Goal: Task Accomplishment & Management: Manage account settings

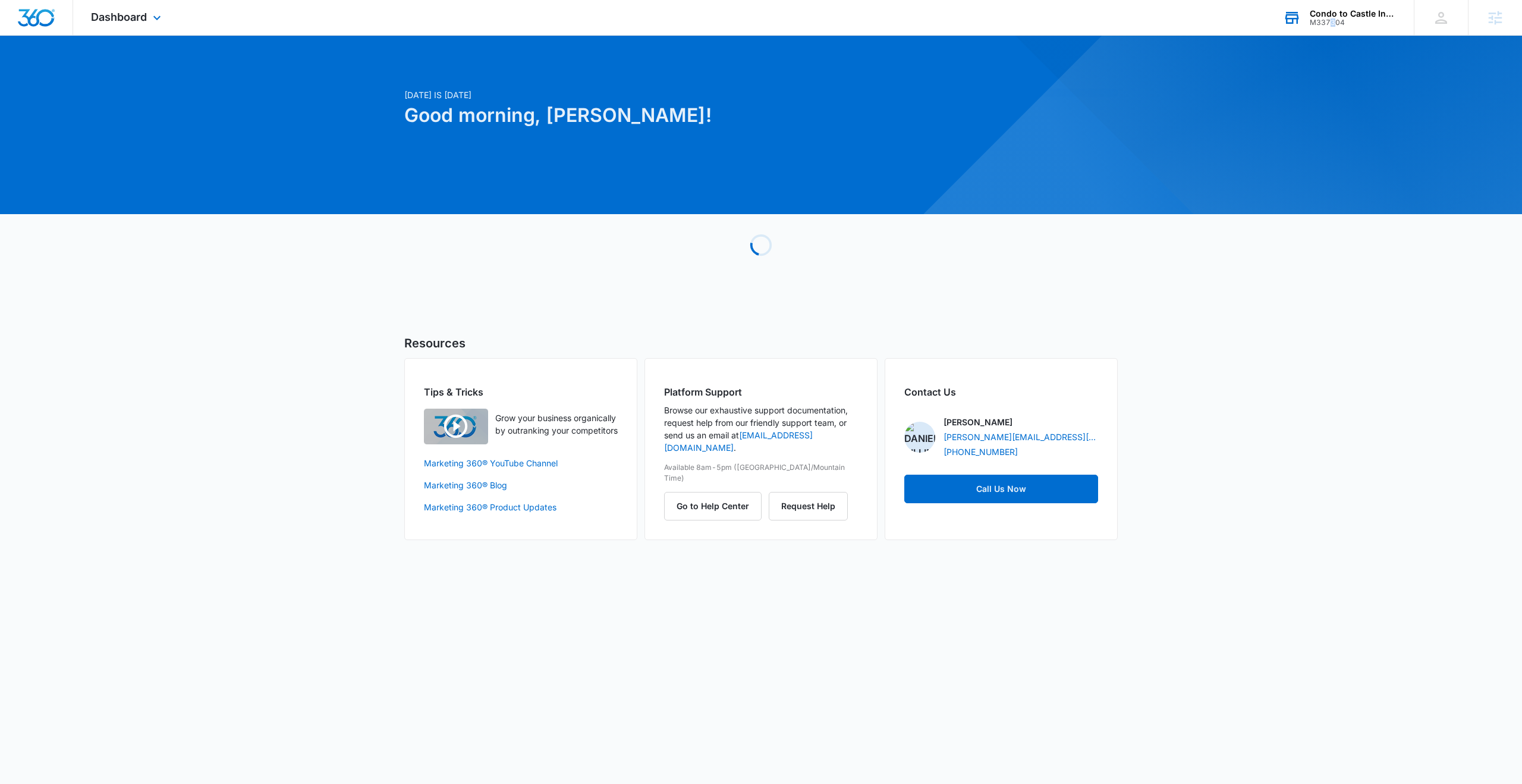
click at [1333, 22] on div "M337304" at bounding box center [1353, 23] width 87 height 8
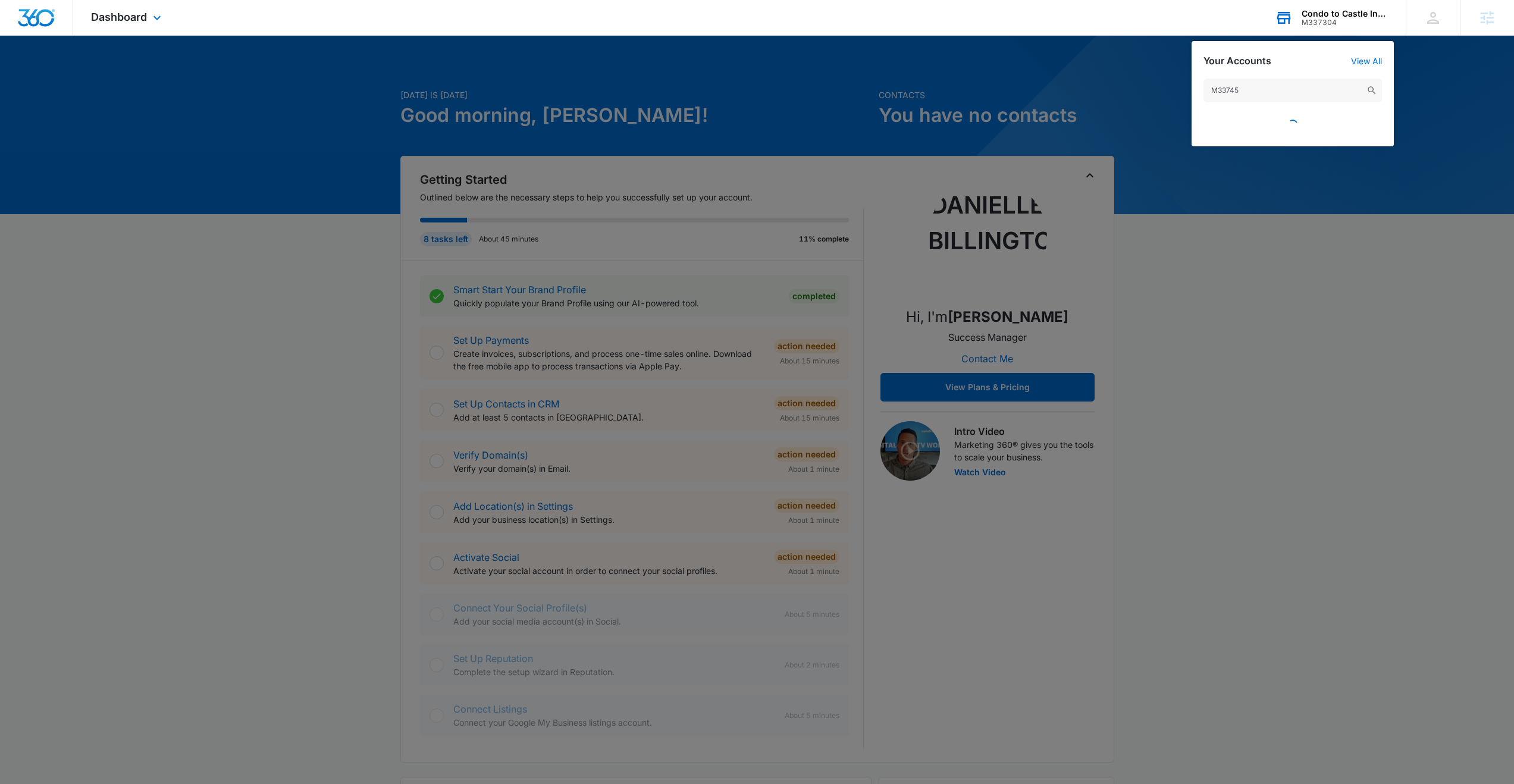
drag, startPoint x: 1254, startPoint y: 85, endPoint x: 1193, endPoint y: 83, distance: 61.0
click at [1193, 83] on div "M33745" at bounding box center [1292, 106] width 203 height 80
click at [1279, 90] on input "M33745" at bounding box center [1292, 90] width 178 height 24
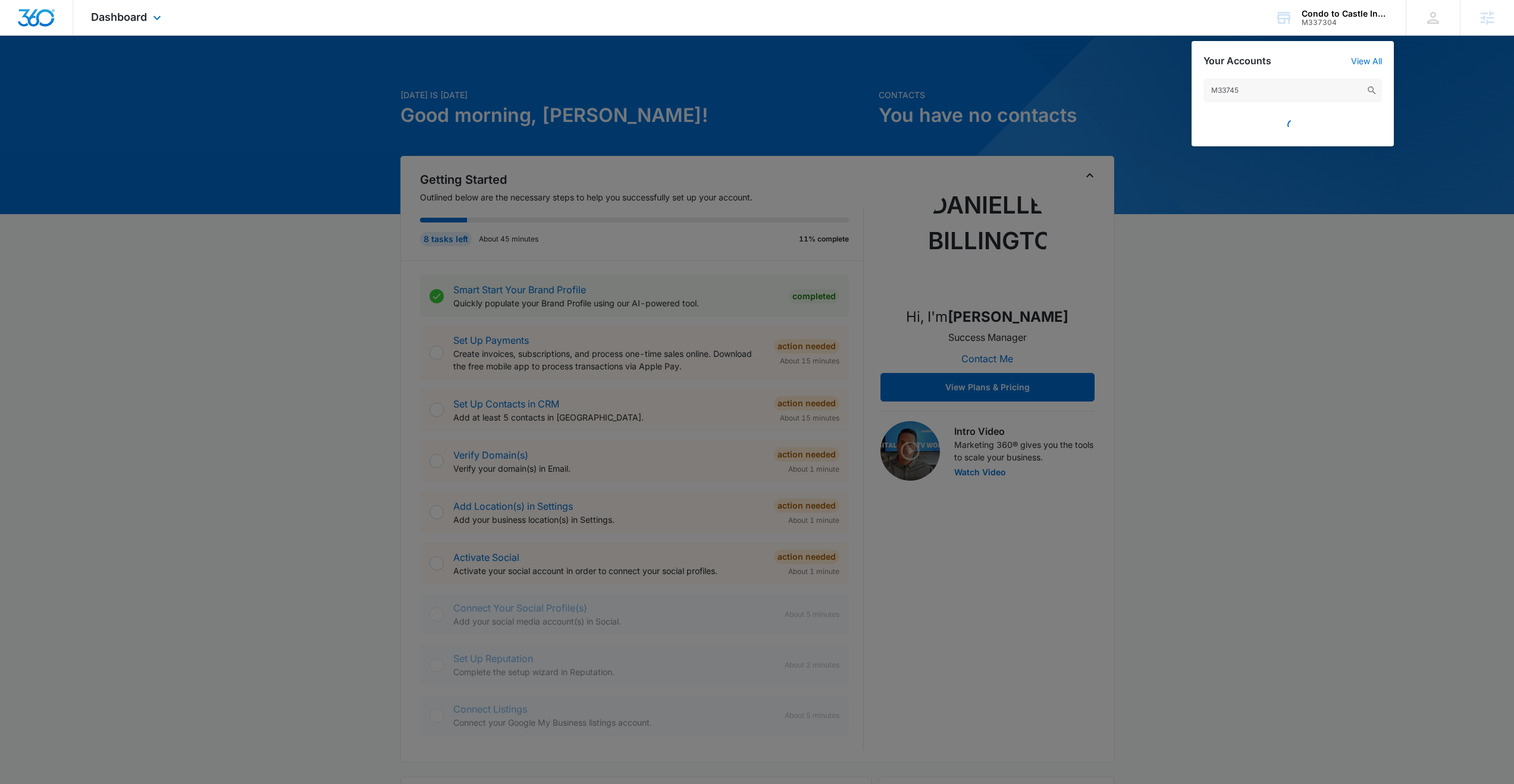
type input "M33745"
click at [1242, 91] on input "M33745" at bounding box center [1292, 90] width 178 height 24
drag, startPoint x: 1261, startPoint y: 360, endPoint x: 1370, endPoint y: 89, distance: 292.1
click at [1262, 358] on div at bounding box center [757, 392] width 1514 height 784
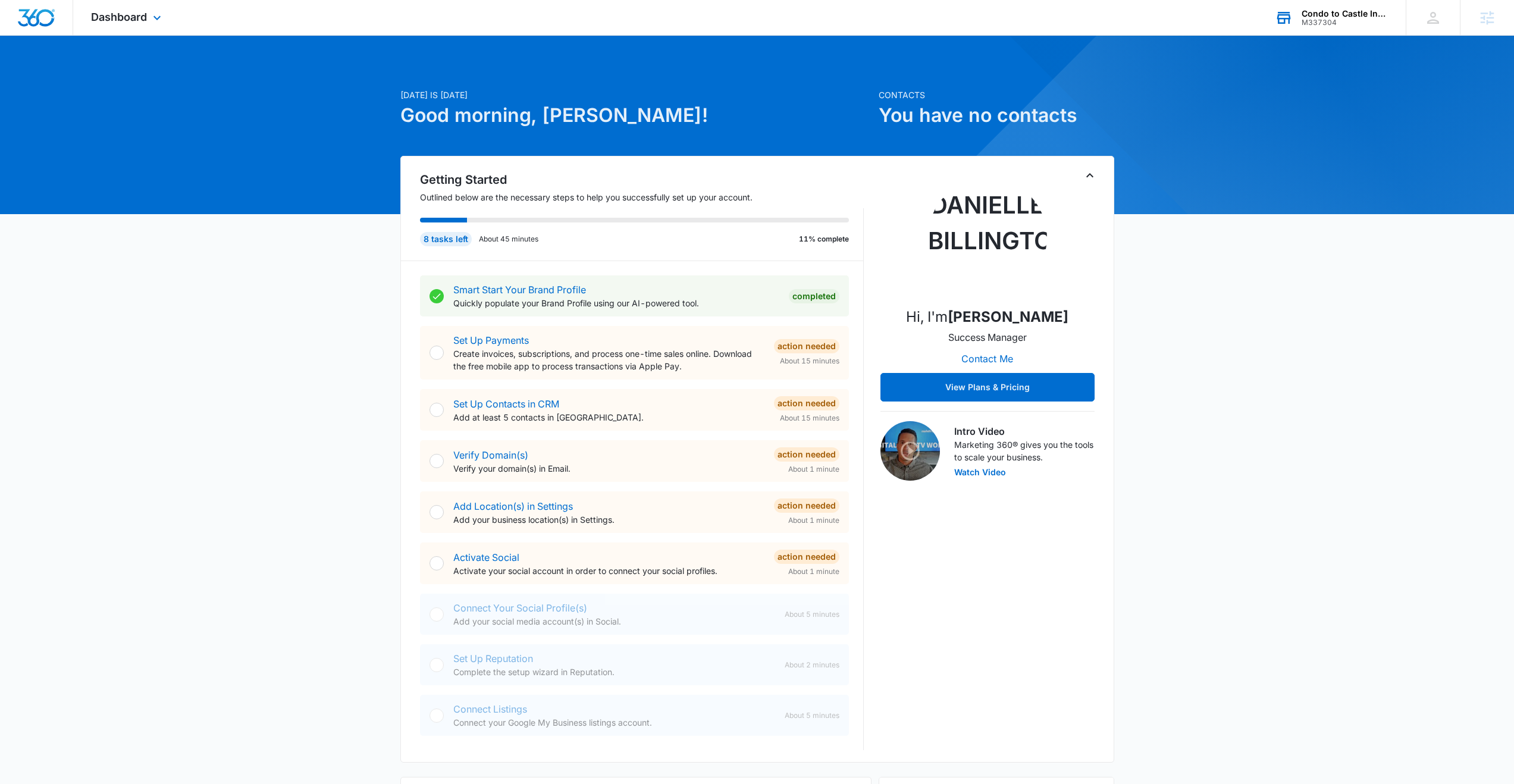
click at [1314, 17] on div "Condo to Castle Inspections LLC" at bounding box center [1345, 13] width 87 height 9
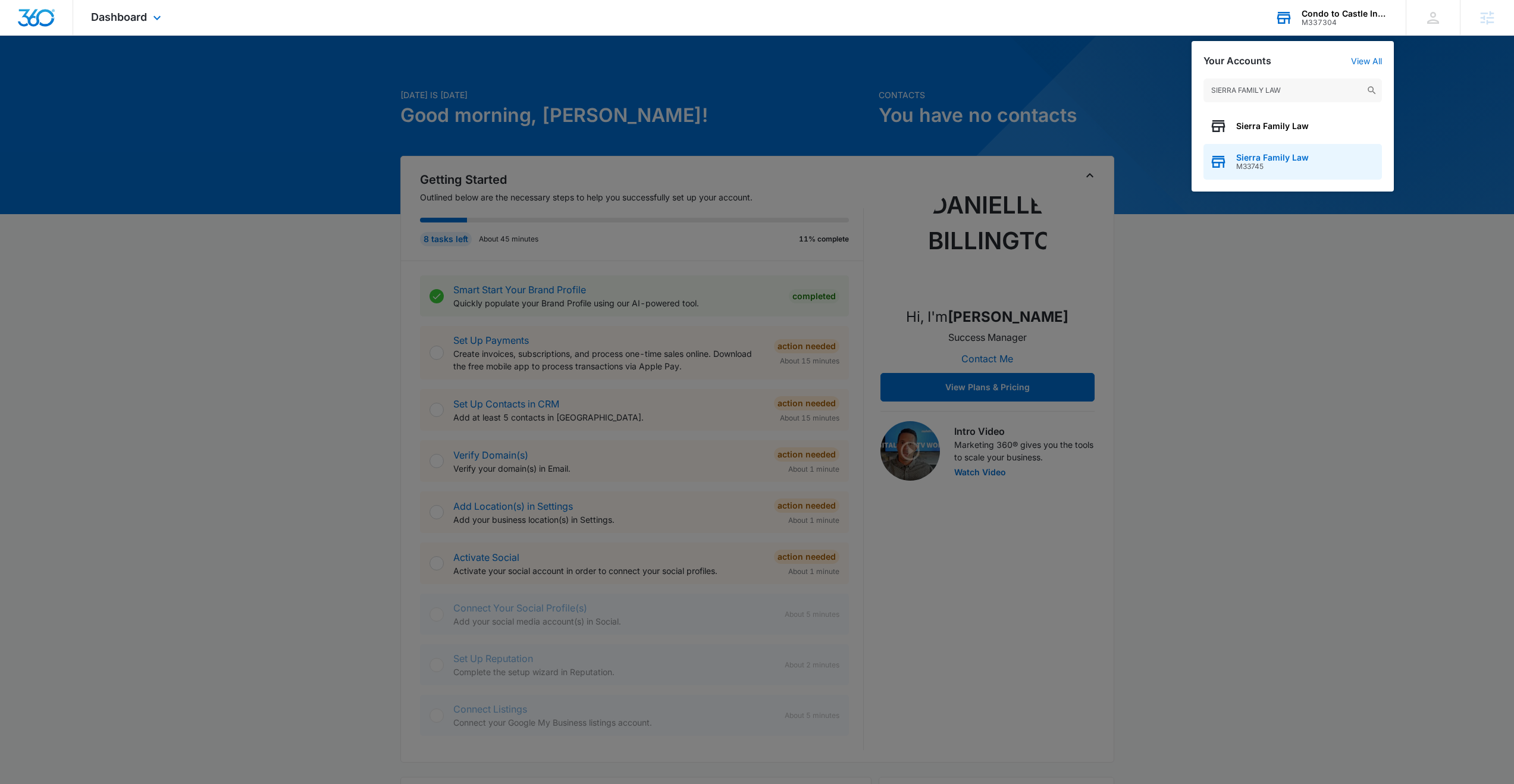
type input "SIERRA FAMILY LAW"
click at [1259, 164] on span "M33745" at bounding box center [1272, 166] width 73 height 8
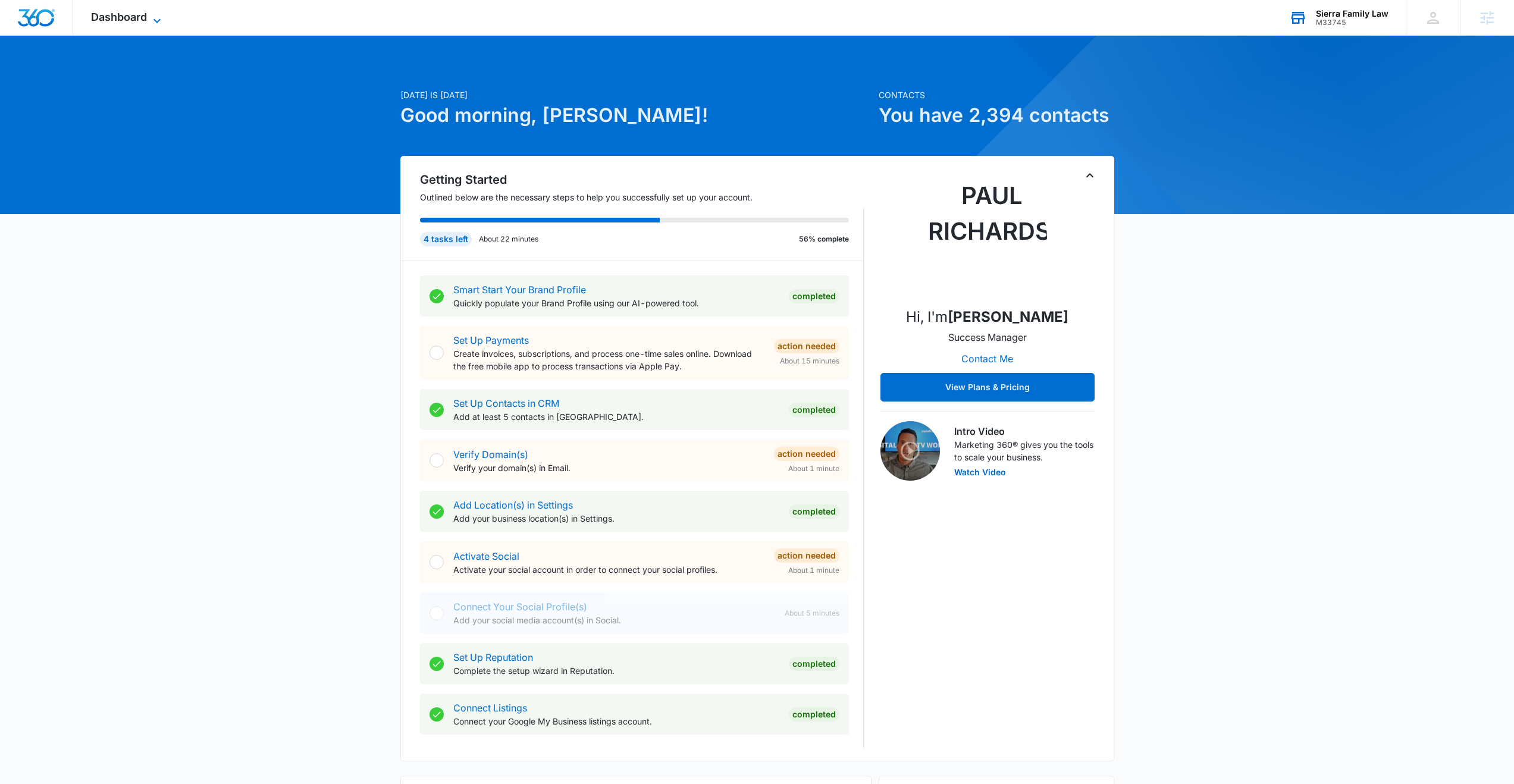
click at [119, 20] on span "Dashboard" at bounding box center [119, 16] width 56 height 12
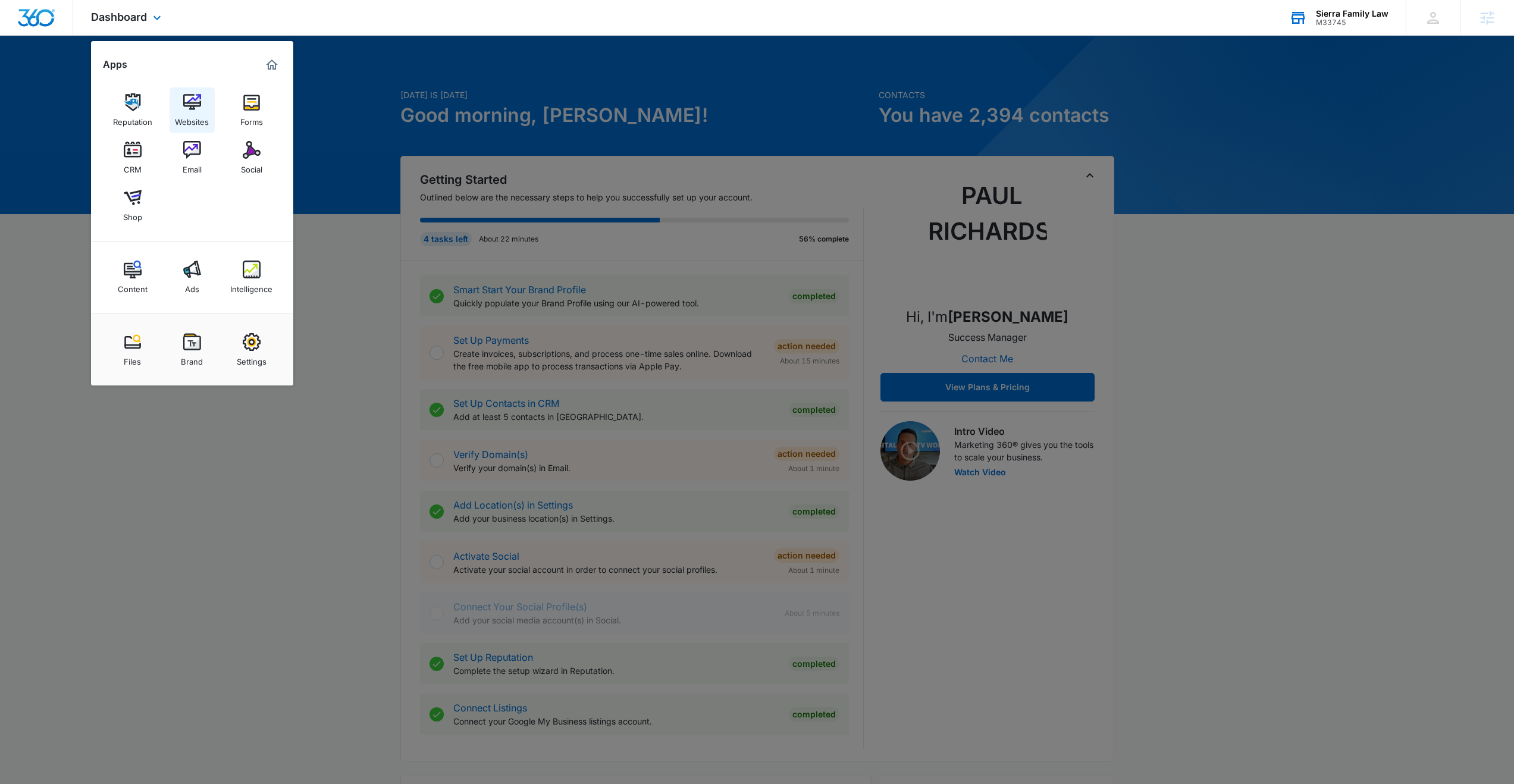
click at [190, 116] on div "Websites" at bounding box center [192, 119] width 34 height 15
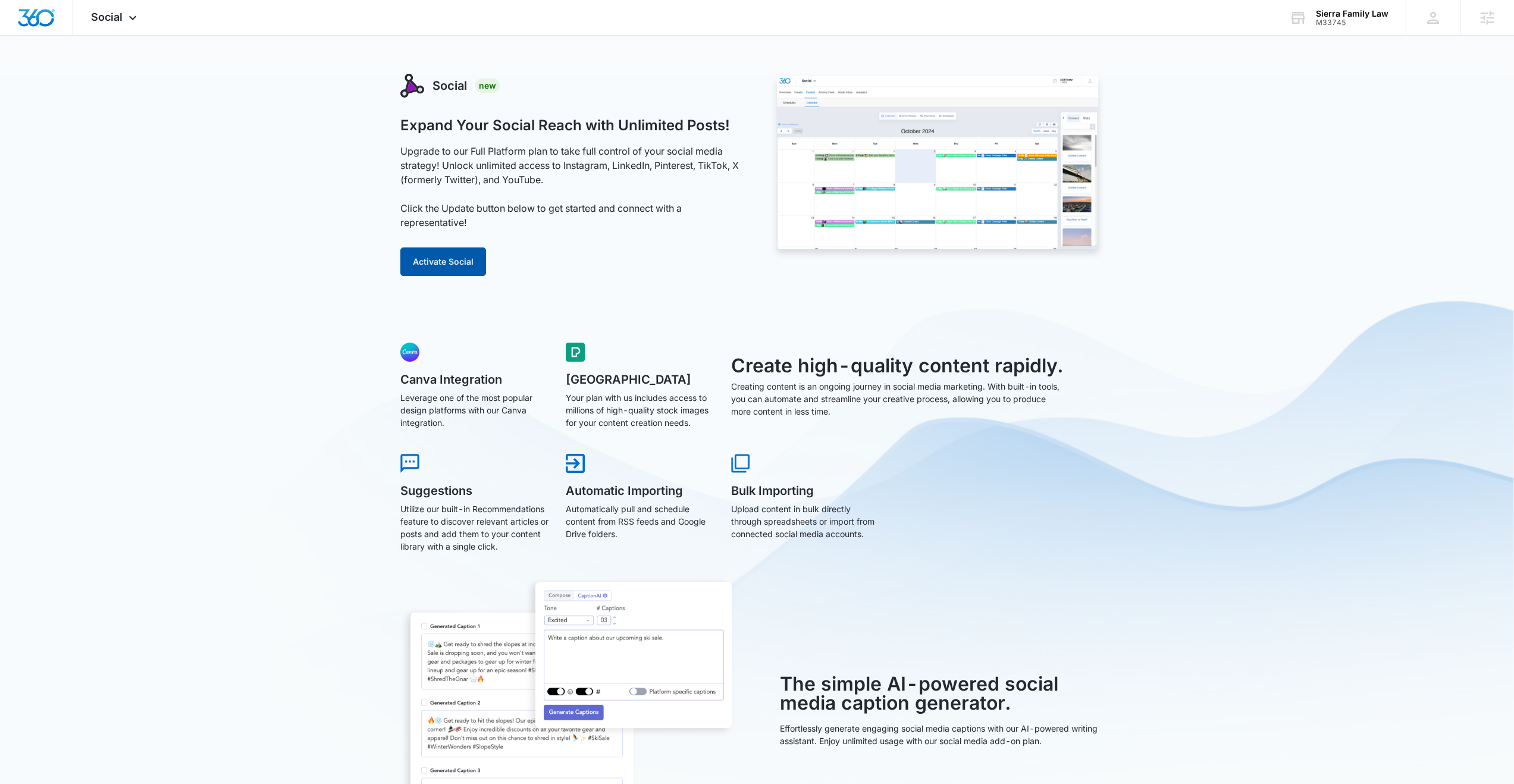
click at [434, 266] on button "Activate Social" at bounding box center [443, 261] width 86 height 28
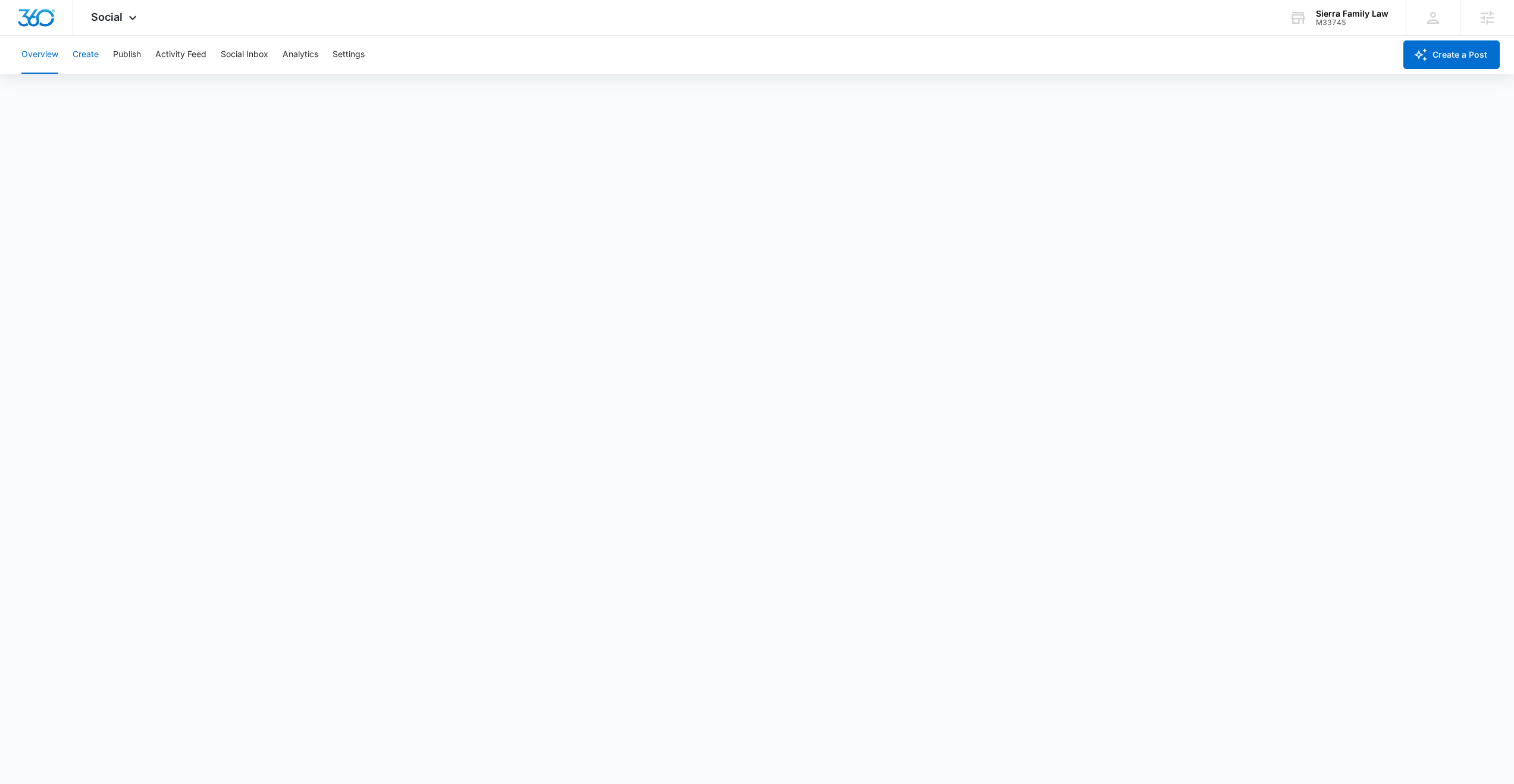
click at [76, 57] on button "Create" at bounding box center [86, 55] width 26 height 38
click at [120, 57] on button "Publish" at bounding box center [127, 55] width 28 height 38
click at [171, 58] on button "Activity Feed" at bounding box center [181, 55] width 51 height 38
click at [104, 56] on div "Overview Create Publish Activity Feed Social Inbox Analytics Settings" at bounding box center [704, 55] width 1381 height 38
click at [135, 54] on button "Publish" at bounding box center [127, 55] width 28 height 38
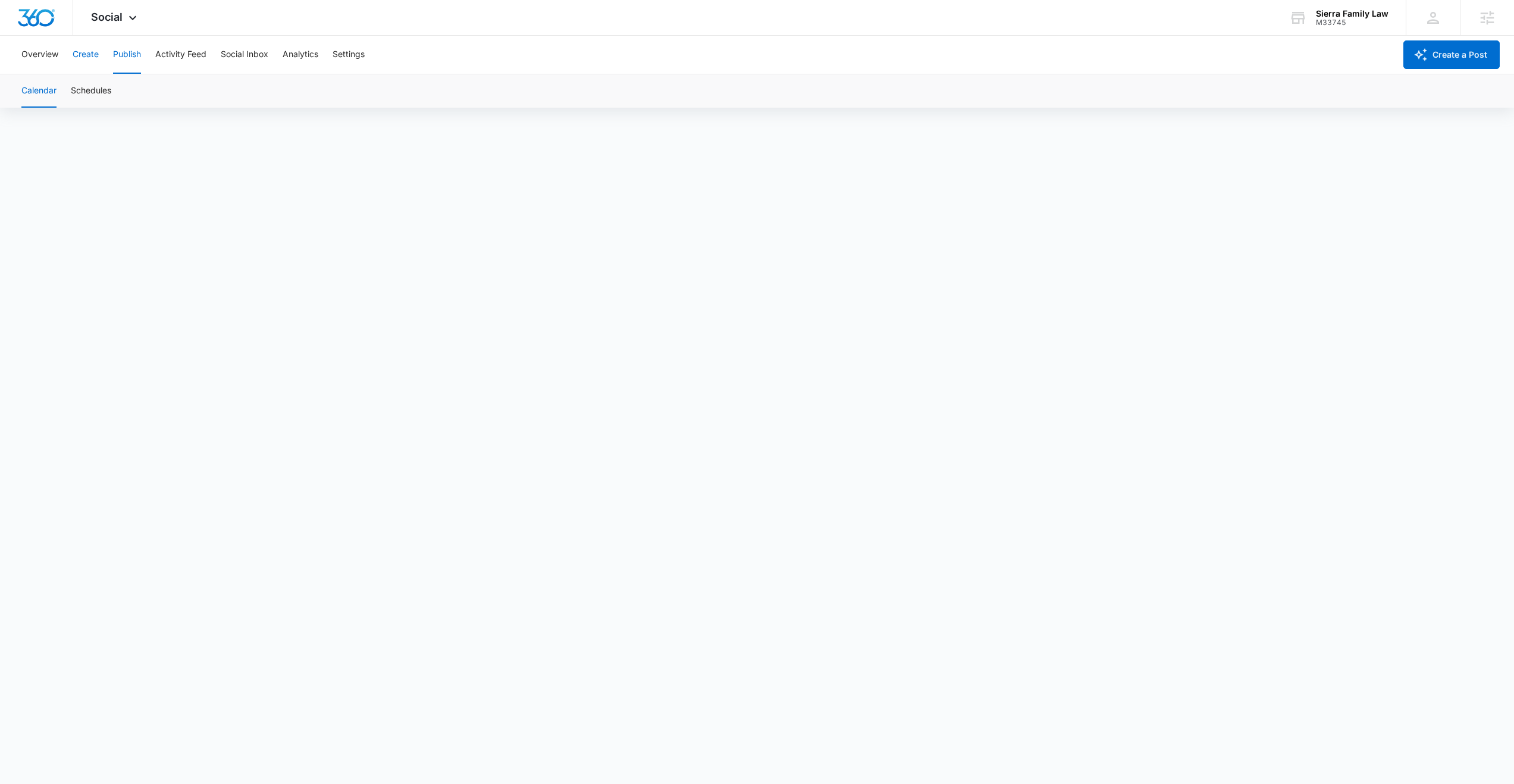
click at [88, 59] on button "Create" at bounding box center [86, 55] width 26 height 38
click at [108, 90] on button "Approvals" at bounding box center [116, 90] width 40 height 33
click at [203, 93] on button "Recommendations" at bounding box center [187, 90] width 72 height 33
click at [123, 49] on button "Publish" at bounding box center [127, 55] width 28 height 38
click at [96, 82] on button "Schedules" at bounding box center [91, 90] width 41 height 33
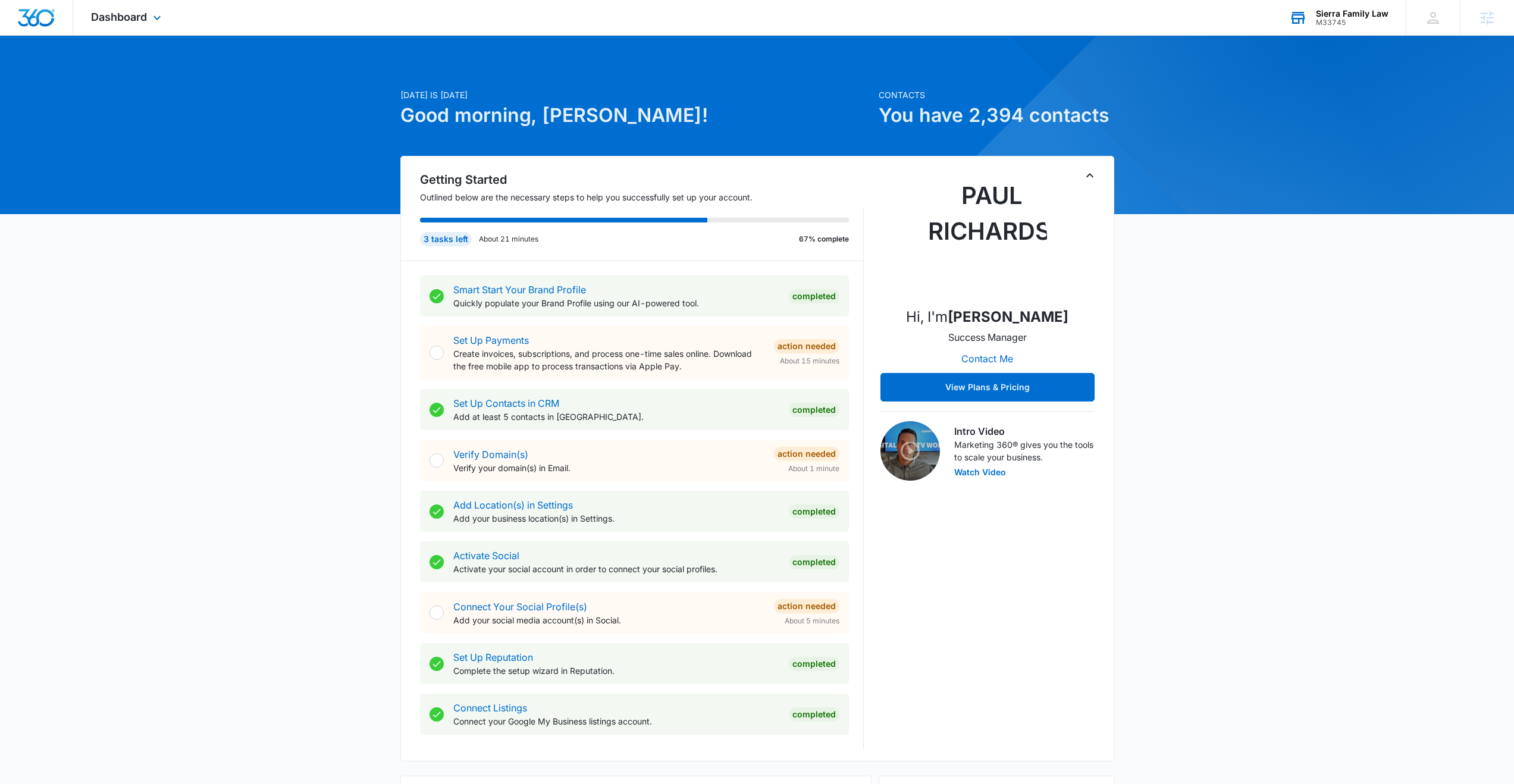
click at [1345, 19] on div "M33745" at bounding box center [1352, 23] width 73 height 8
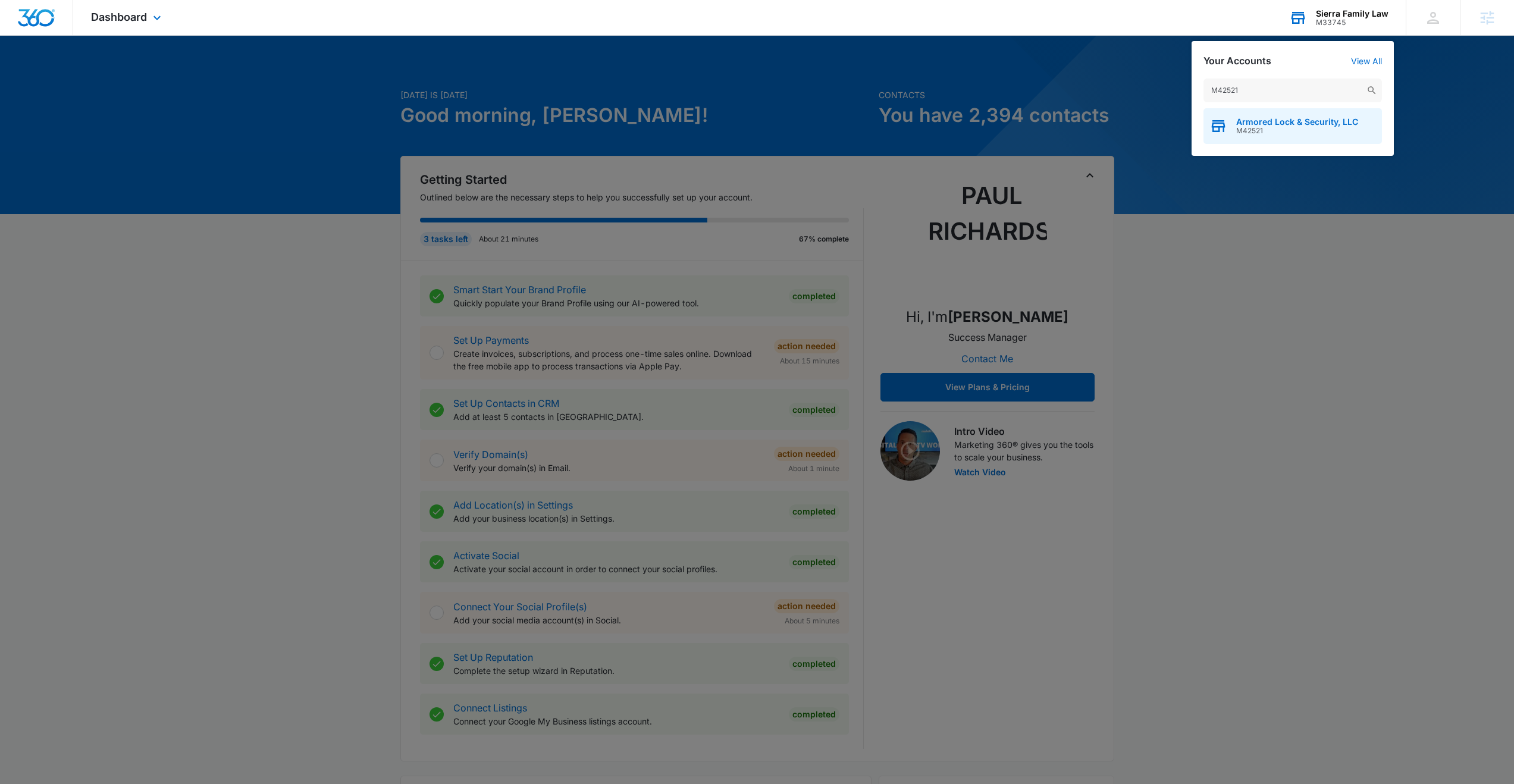
type input "M42521"
click at [1259, 119] on span "Armored Lock & Security, LLC" at bounding box center [1296, 122] width 122 height 9
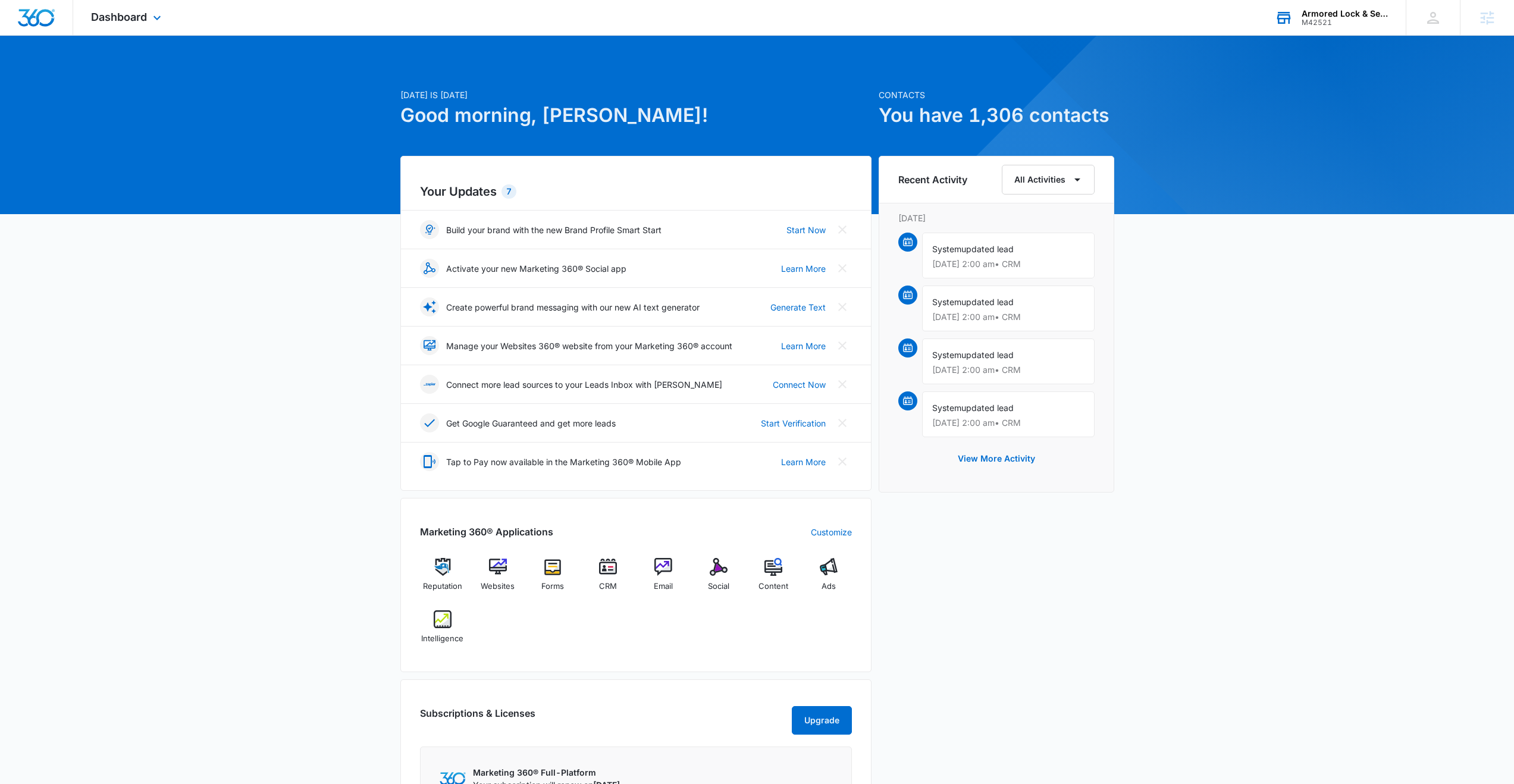
click at [131, 24] on div "Dashboard Apps Reputation Websites Forms CRM Email Social Content Ads Intellige…" at bounding box center [127, 17] width 108 height 35
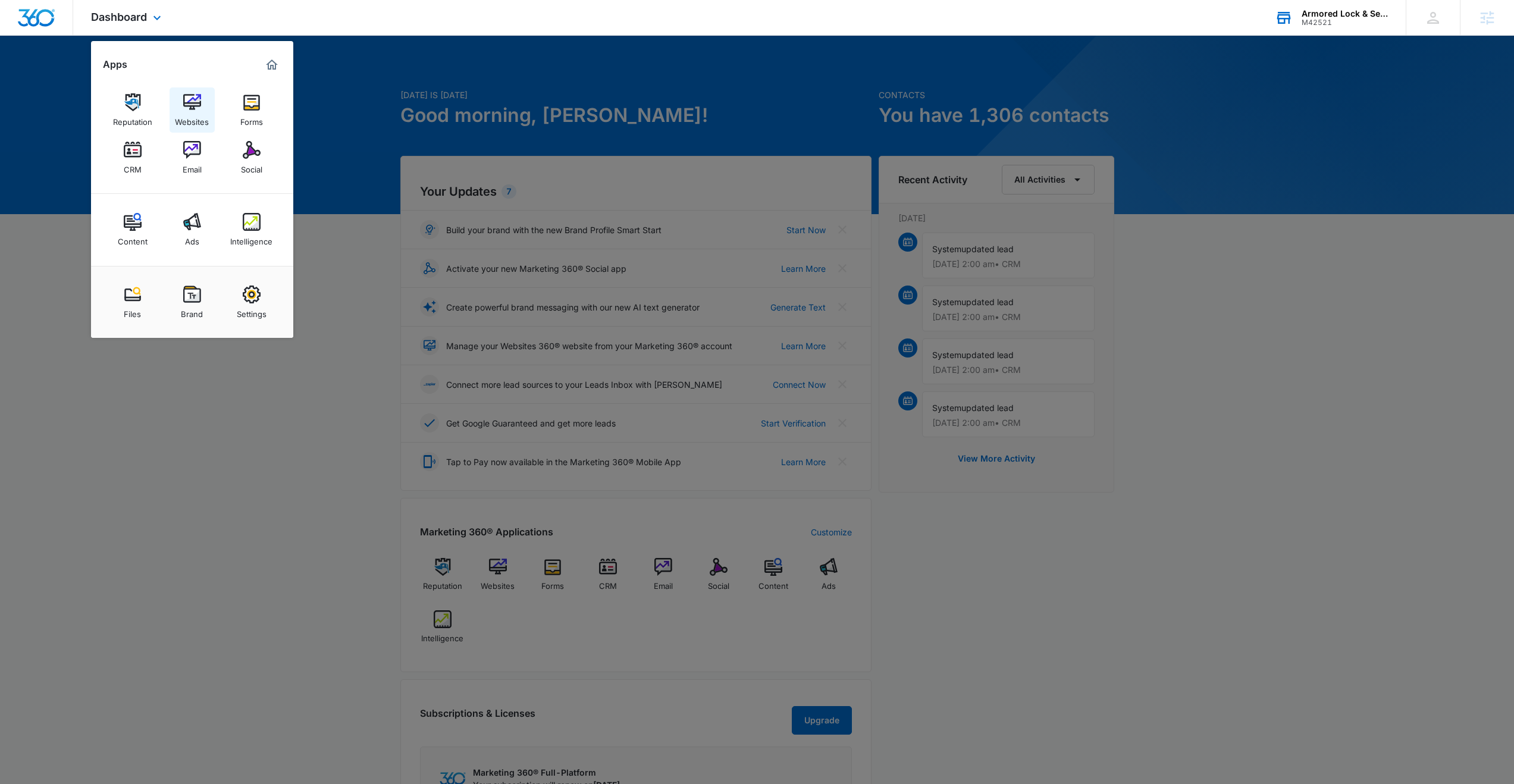
click at [189, 107] on img at bounding box center [191, 102] width 18 height 18
